Goal: Information Seeking & Learning: Learn about a topic

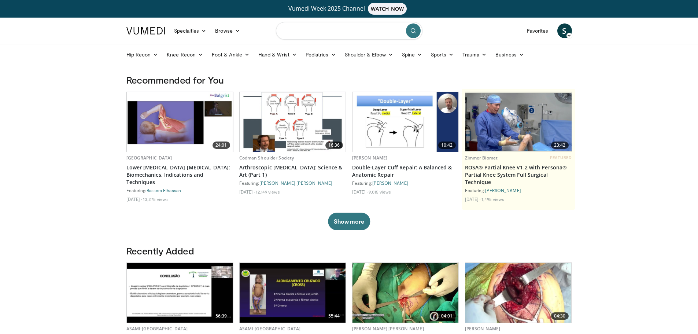
click at [349, 37] on input "Search topics, interventions" at bounding box center [349, 31] width 146 height 18
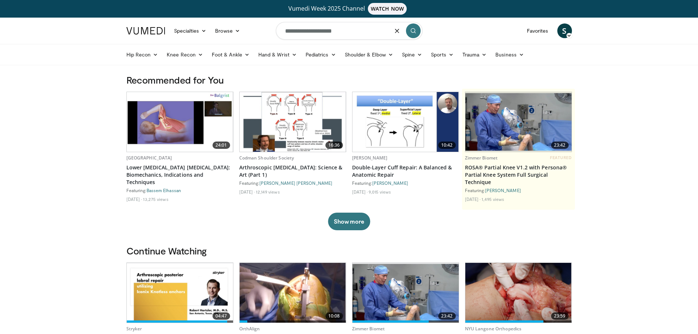
type input "**********"
click at [411, 31] on icon "submit" at bounding box center [413, 31] width 6 height 6
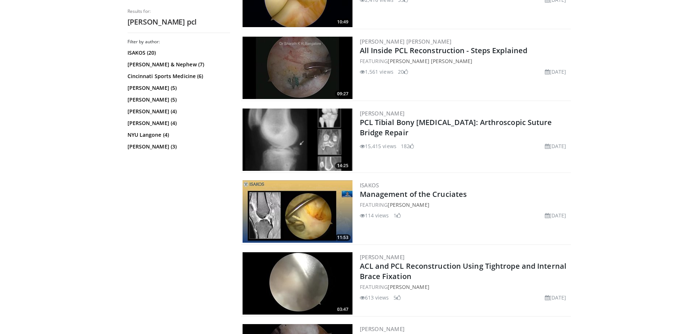
scroll to position [659, 0]
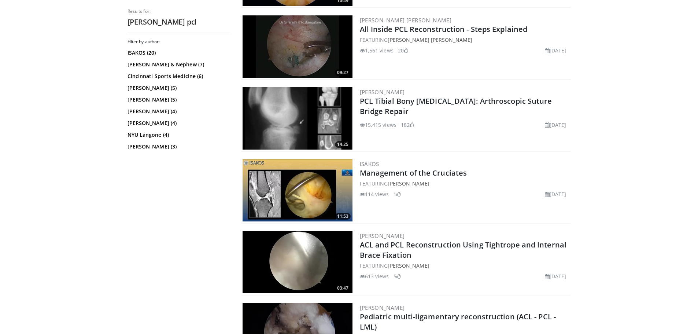
click at [317, 201] on img at bounding box center [297, 190] width 110 height 62
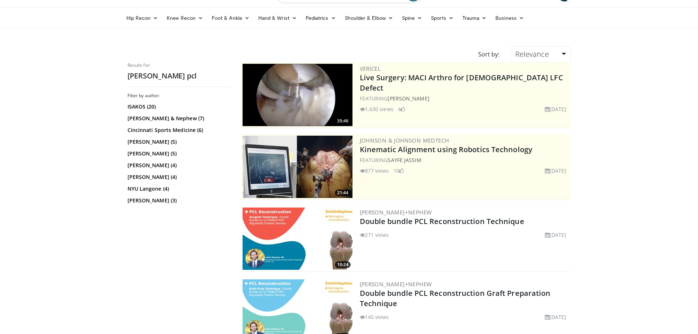
scroll to position [146, 0]
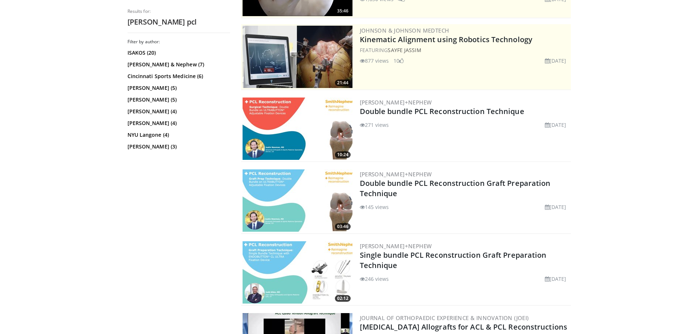
click at [272, 251] on img at bounding box center [297, 272] width 110 height 62
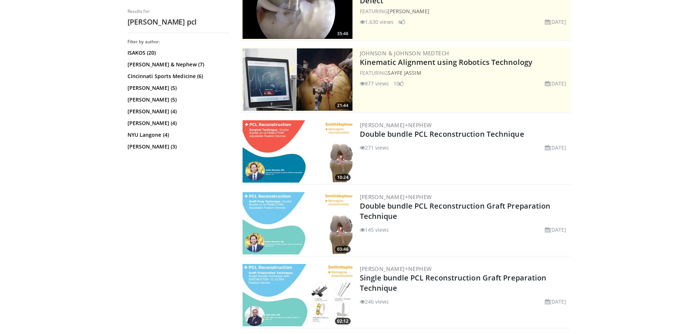
scroll to position [0, 0]
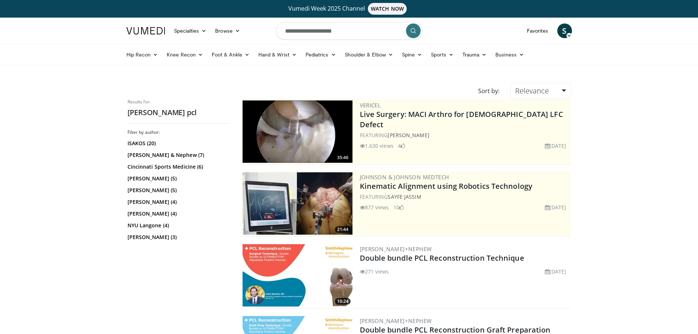
click at [335, 32] on input "**********" at bounding box center [349, 31] width 146 height 18
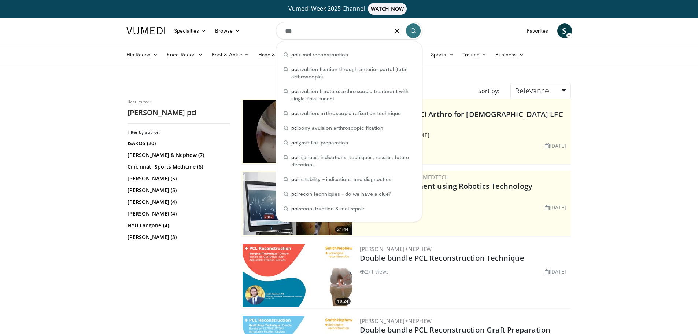
click at [335, 32] on input "***" at bounding box center [349, 31] width 146 height 18
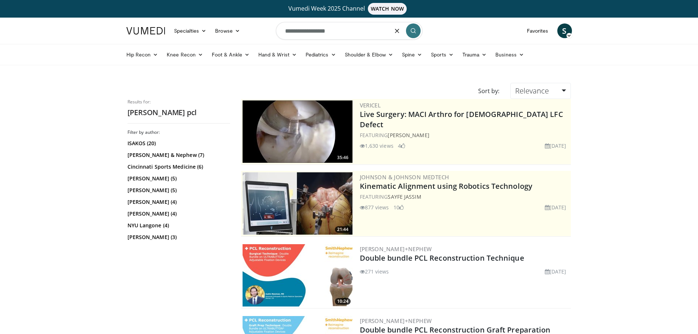
type input "**********"
click at [411, 32] on icon "submit" at bounding box center [413, 31] width 6 height 6
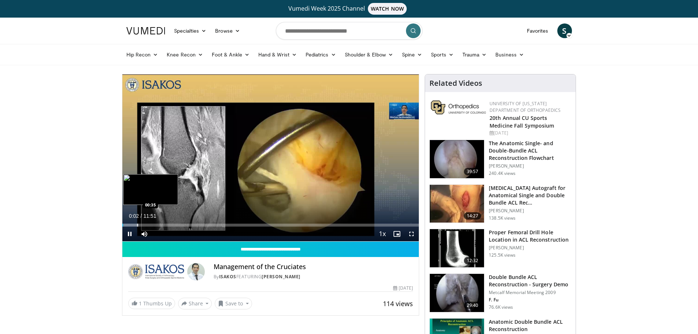
click at [136, 223] on div "Loaded : 5.56% 00:02 00:35" at bounding box center [270, 224] width 297 height 3
click at [152, 226] on div "Progress Bar" at bounding box center [152, 224] width 1 height 3
click at [173, 224] on div "Progress Bar" at bounding box center [173, 224] width 1 height 3
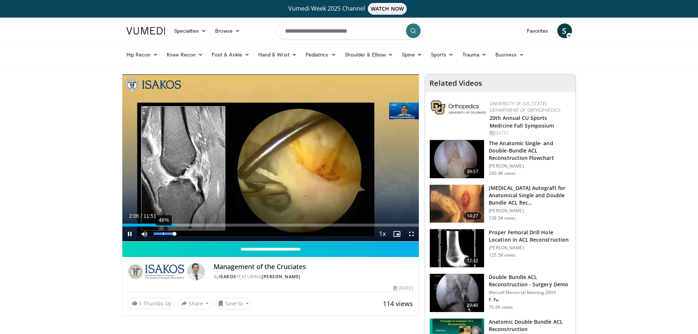
click at [163, 232] on div "46%" at bounding box center [163, 233] width 21 height 3
click at [166, 232] on div "56%" at bounding box center [163, 233] width 21 height 3
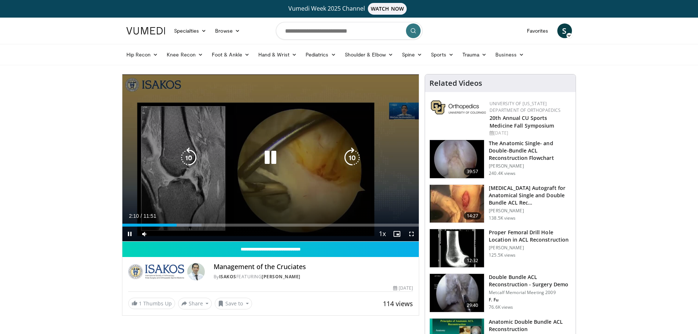
click at [252, 224] on div "Loaded : 26.69% 02:10 02:01" at bounding box center [270, 224] width 297 height 3
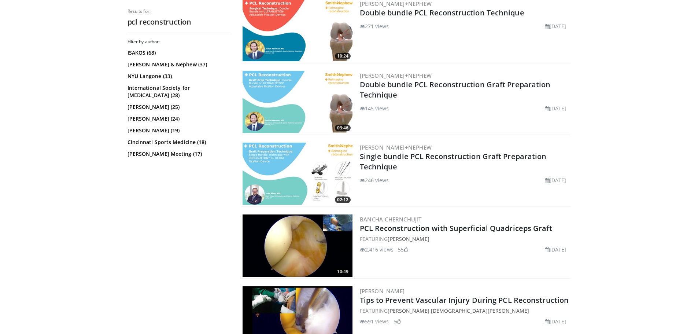
scroll to position [293, 0]
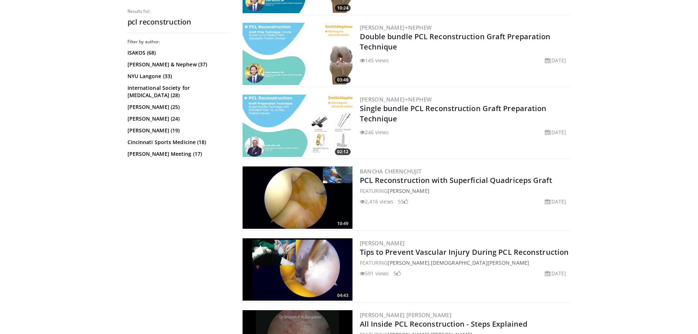
click at [265, 193] on img at bounding box center [297, 197] width 110 height 62
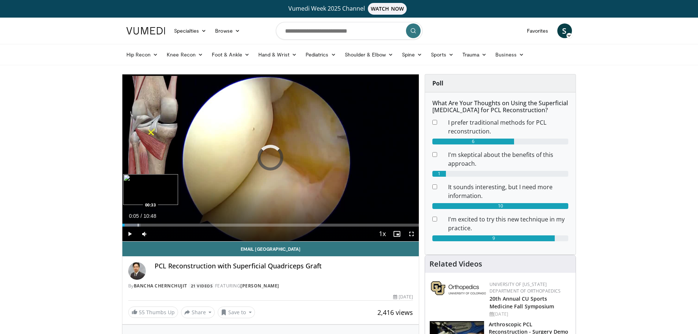
click at [138, 225] on div "Progress Bar" at bounding box center [138, 224] width 1 height 3
click at [153, 224] on div "Progress Bar" at bounding box center [153, 224] width 1 height 3
click at [129, 236] on span "Video Player" at bounding box center [129, 233] width 15 height 15
click at [127, 235] on span "Video Player" at bounding box center [129, 233] width 15 height 15
click at [129, 231] on span "Video Player" at bounding box center [129, 233] width 15 height 15
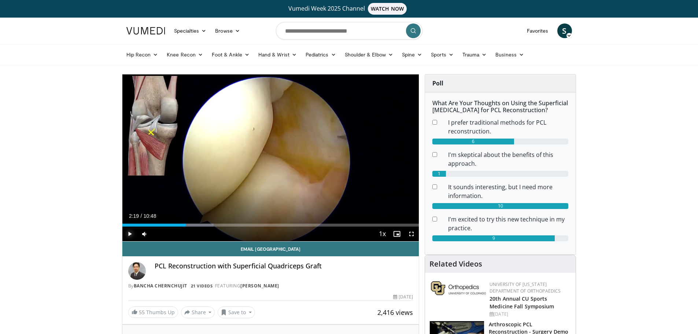
click at [129, 231] on span "Video Player" at bounding box center [129, 233] width 15 height 15
click at [131, 233] on span "Video Player" at bounding box center [129, 233] width 15 height 15
click at [127, 232] on span "Video Player" at bounding box center [129, 233] width 15 height 15
click at [130, 234] on span "Video Player" at bounding box center [129, 233] width 15 height 15
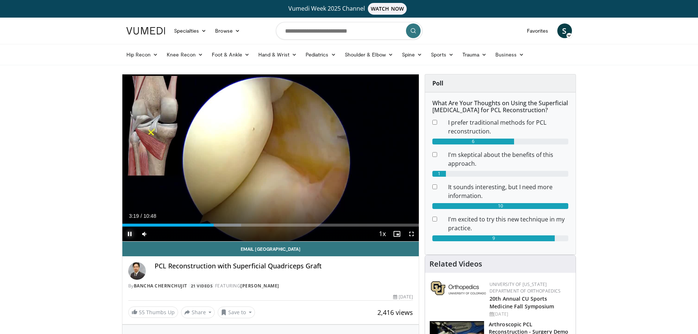
click at [129, 240] on span "Video Player" at bounding box center [129, 233] width 15 height 15
